Goal: Download file/media

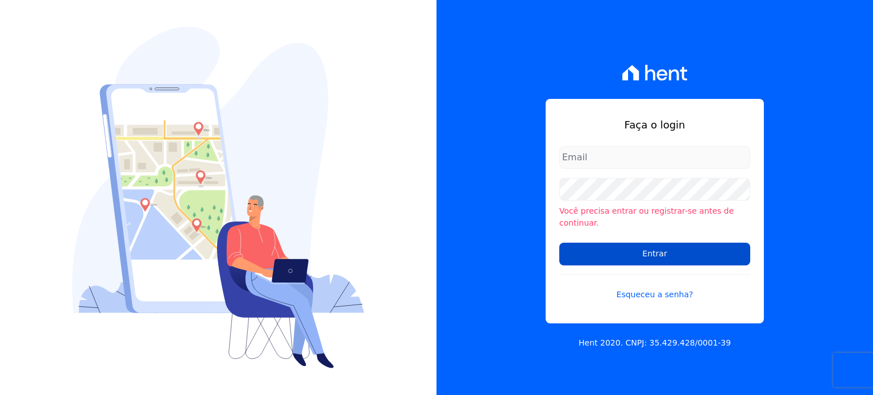
type input "[EMAIL_ADDRESS][PERSON_NAME][DOMAIN_NAME]"
click at [640, 255] on input "Entrar" at bounding box center [654, 254] width 191 height 23
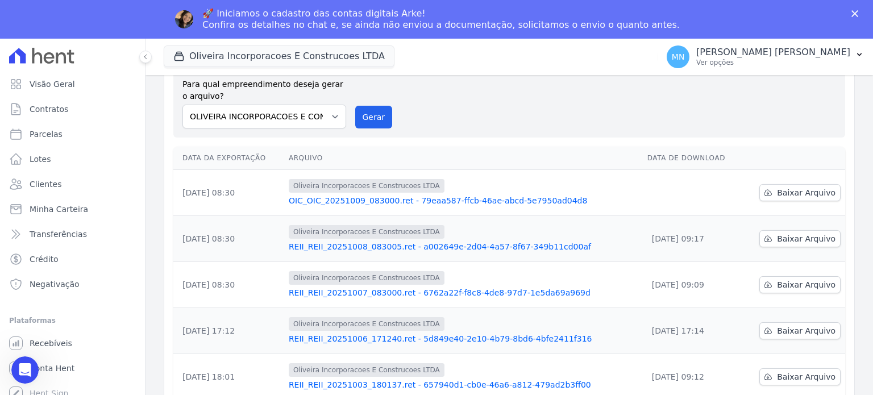
scroll to position [66, 0]
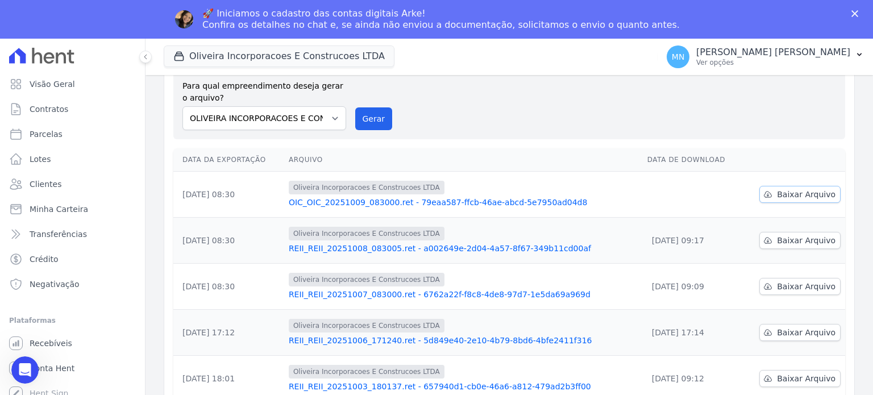
click at [787, 192] on span "Baixar Arquivo" at bounding box center [806, 194] width 59 height 11
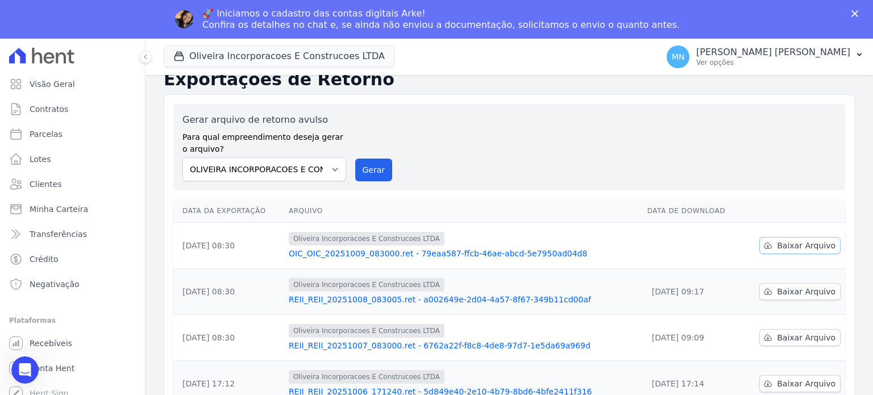
scroll to position [0, 0]
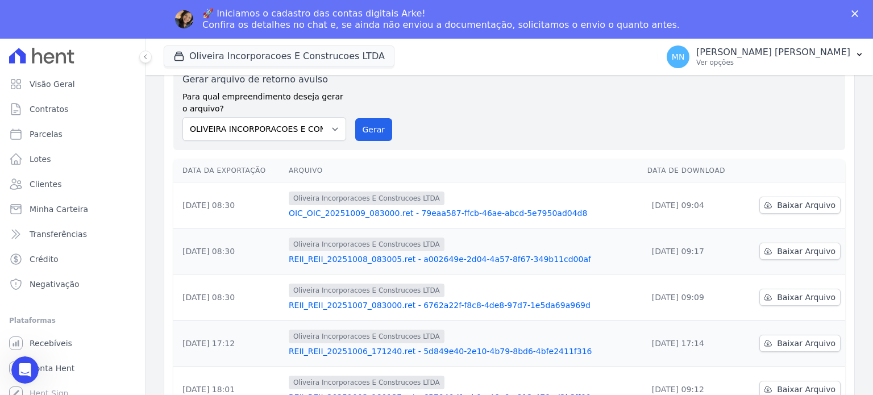
scroll to position [123, 0]
